Goal: Task Accomplishment & Management: Use online tool/utility

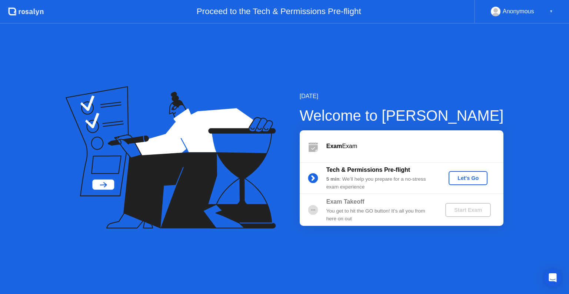
click at [475, 180] on div "Let's Go" at bounding box center [467, 178] width 33 height 6
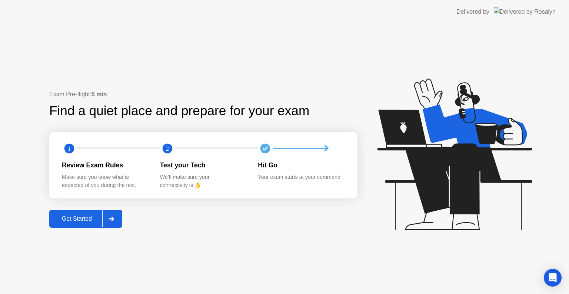
click at [74, 224] on button "Get Started" at bounding box center [85, 219] width 73 height 18
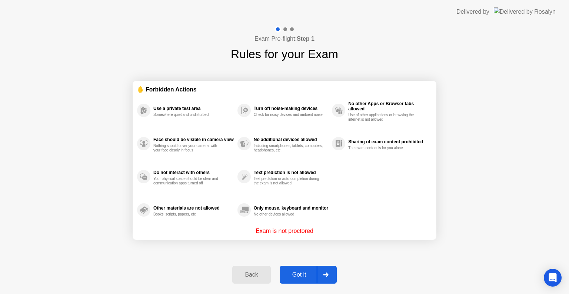
click at [293, 277] on div "Got it" at bounding box center [299, 274] width 35 height 7
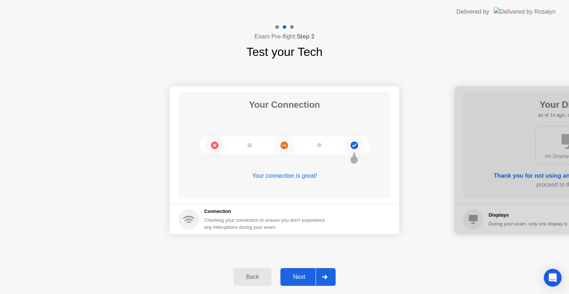
click at [293, 277] on div "Next" at bounding box center [299, 277] width 33 height 7
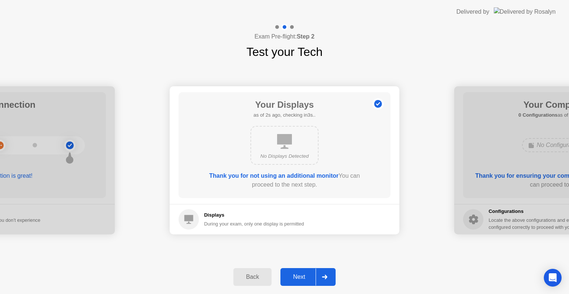
click at [294, 277] on div "Next" at bounding box center [299, 277] width 33 height 7
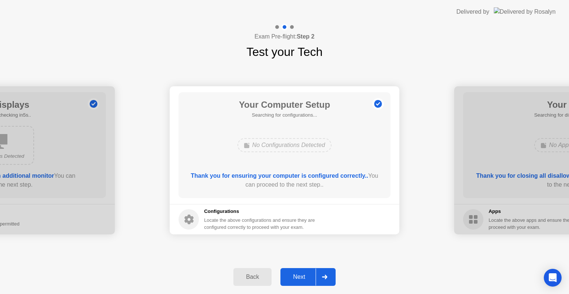
click at [294, 277] on div "Next" at bounding box center [299, 277] width 33 height 7
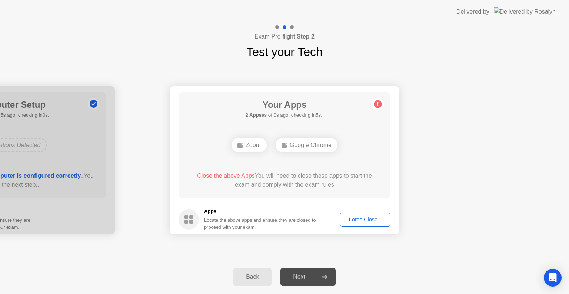
click at [359, 219] on div "Force Close..." at bounding box center [365, 220] width 45 height 6
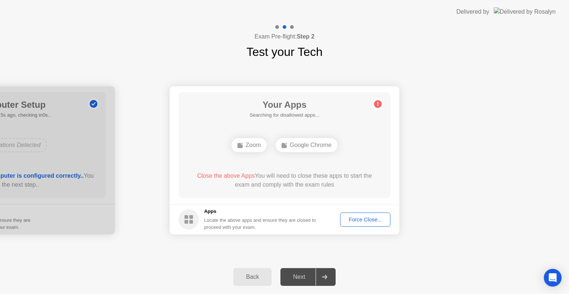
click at [372, 222] on div "Force Close..." at bounding box center [365, 220] width 45 height 6
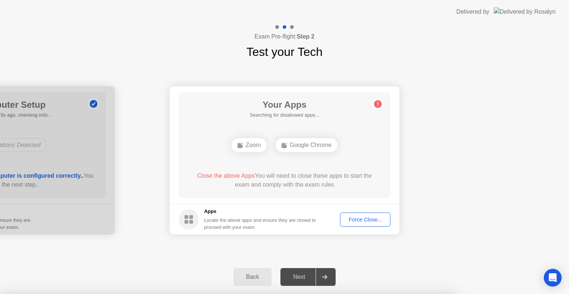
click at [372, 294] on div at bounding box center [284, 294] width 569 height 0
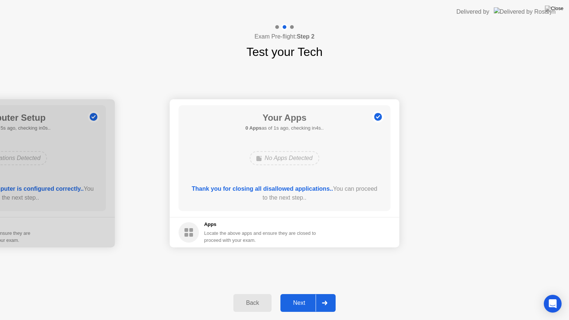
click at [306, 294] on div "Next" at bounding box center [299, 303] width 33 height 7
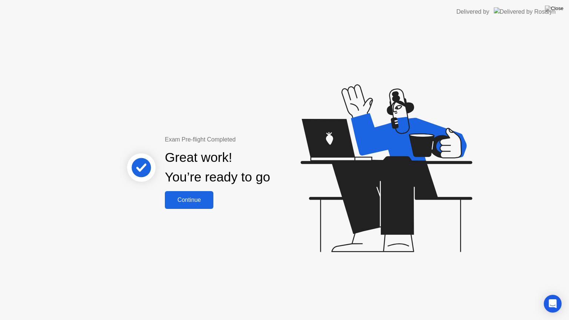
click at [191, 197] on div "Continue" at bounding box center [189, 200] width 44 height 7
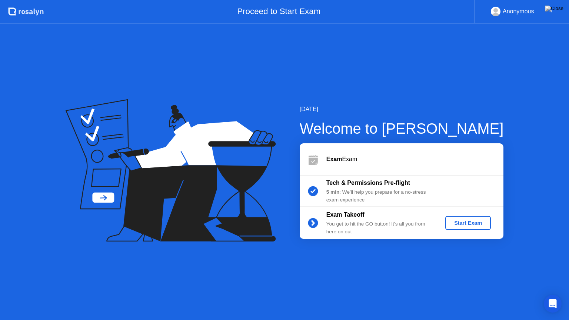
click at [481, 226] on div "Start Exam" at bounding box center [468, 223] width 40 height 6
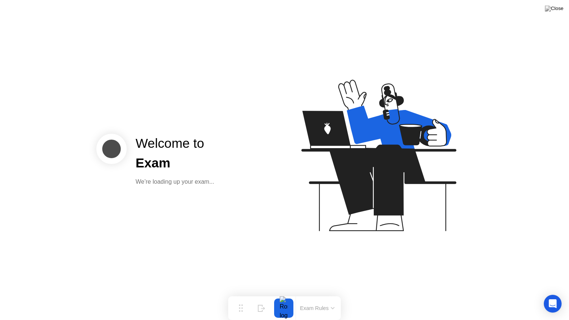
click at [210, 129] on div "Welcome to Exam We’re loading up your exam..." at bounding box center [284, 160] width 569 height 320
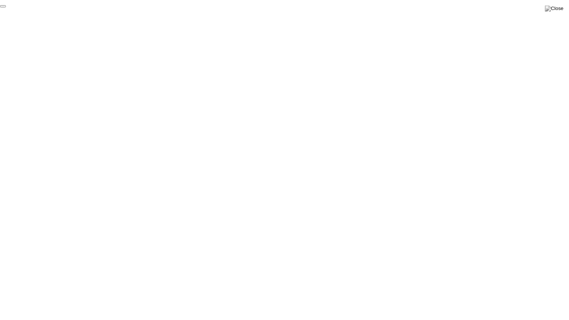
click div "End Proctoring Session"
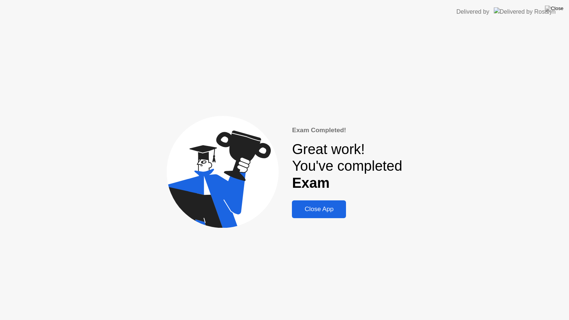
click at [316, 210] on div "Close App" at bounding box center [319, 209] width 50 height 7
